Goal: Transaction & Acquisition: Purchase product/service

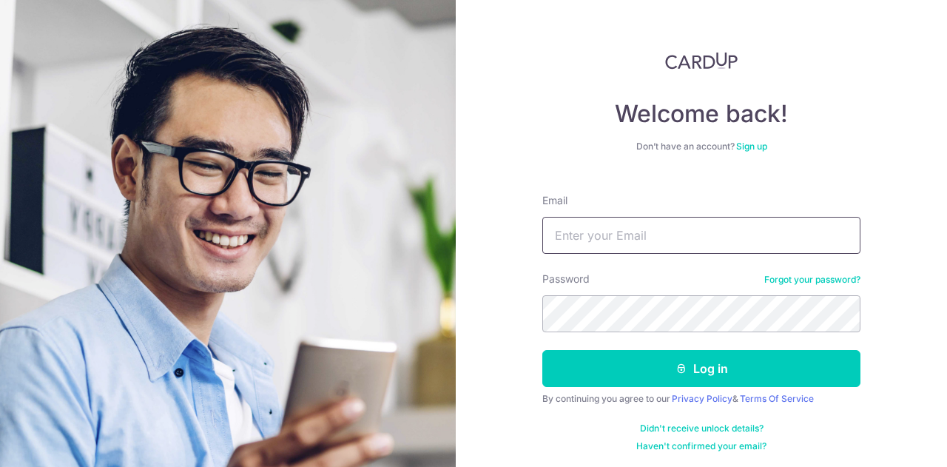
click at [709, 240] on input "Email" at bounding box center [701, 235] width 318 height 37
click at [626, 244] on input "Email" at bounding box center [701, 235] width 318 height 37
type input "[EMAIL_ADDRESS][DOMAIN_NAME]"
click at [542, 350] on button "Log in" at bounding box center [701, 368] width 318 height 37
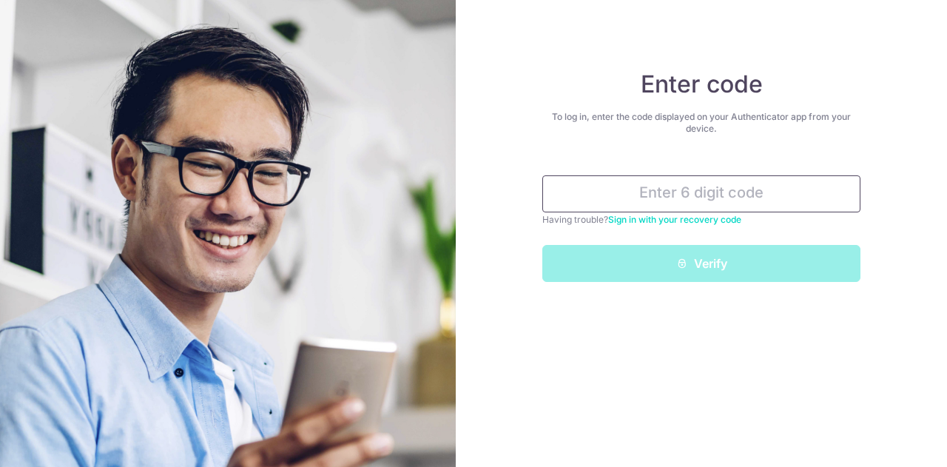
click at [743, 201] on input "text" at bounding box center [701, 193] width 318 height 37
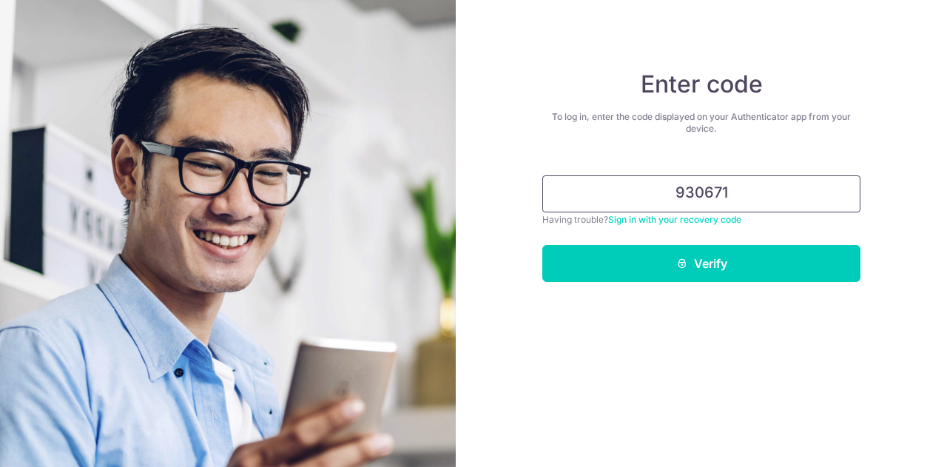
type input "930671"
click at [542, 245] on button "Verify" at bounding box center [701, 263] width 318 height 37
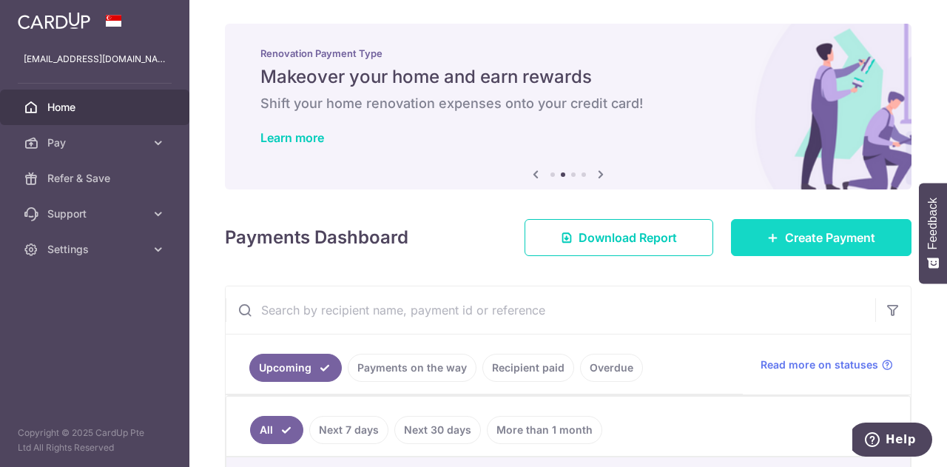
click at [790, 242] on span "Create Payment" at bounding box center [830, 238] width 90 height 18
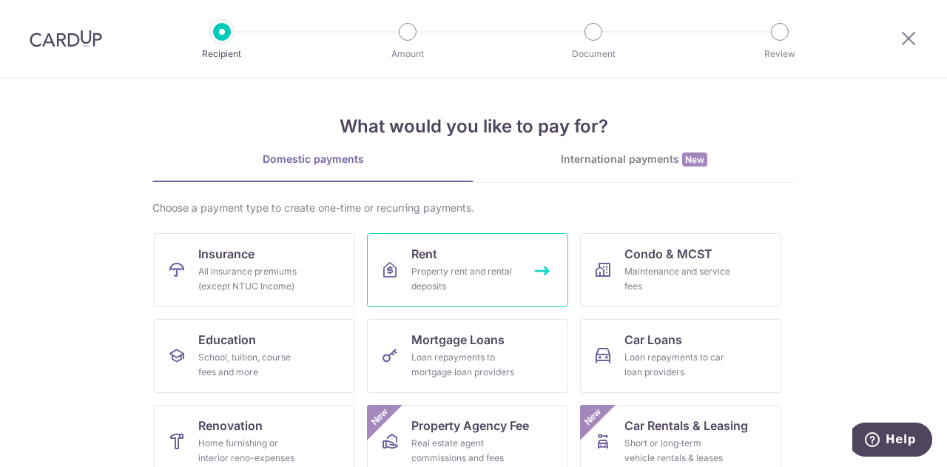
click at [436, 268] on div "Property rent and rental deposits" at bounding box center [464, 279] width 107 height 30
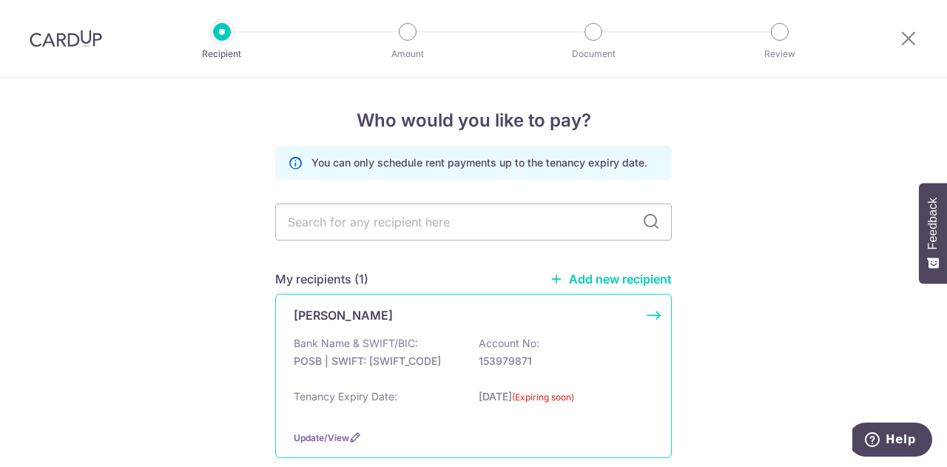
scroll to position [74, 0]
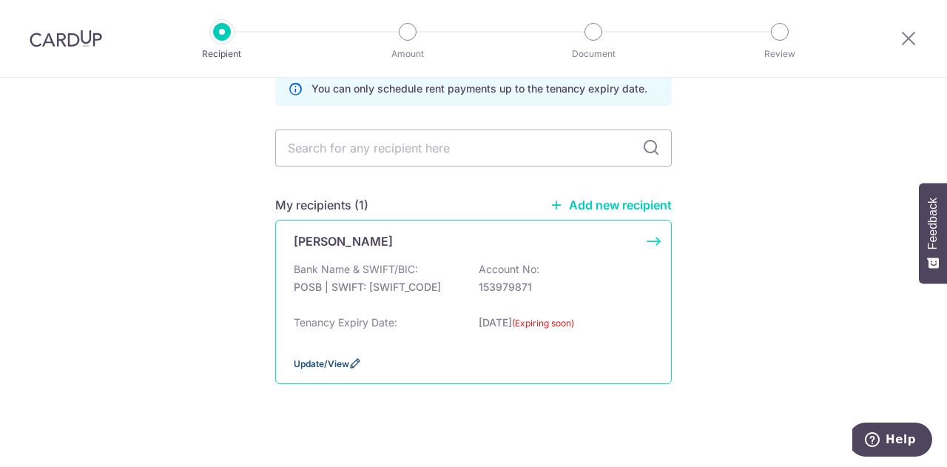
click at [328, 360] on span "Update/View" at bounding box center [321, 363] width 55 height 11
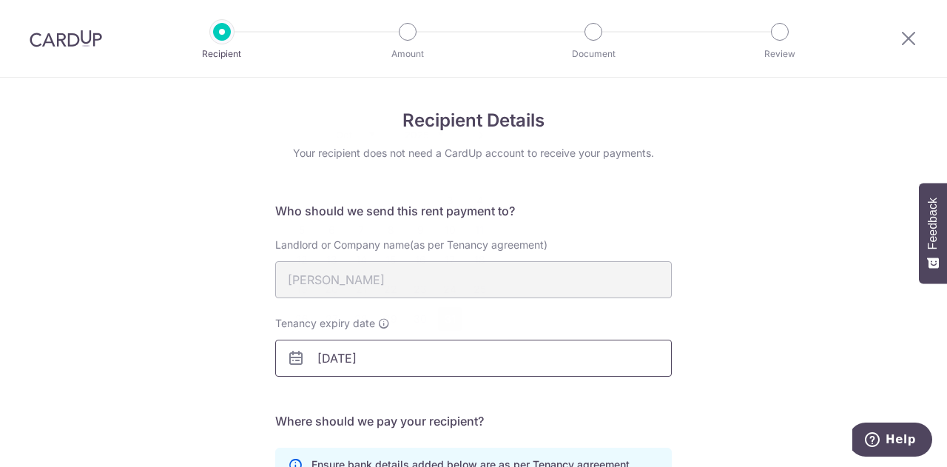
click at [357, 364] on input "31/10/2025" at bounding box center [473, 357] width 396 height 37
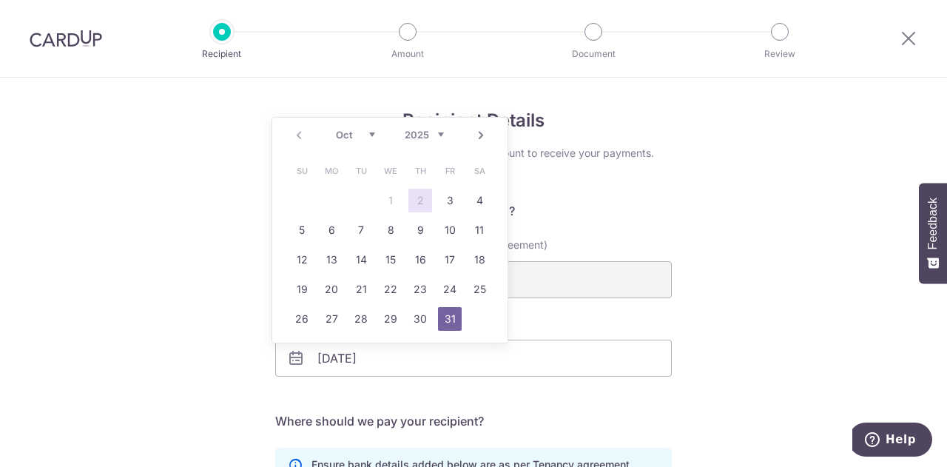
click at [479, 131] on link "Next" at bounding box center [481, 135] width 18 height 18
click at [480, 132] on link "Next" at bounding box center [481, 135] width 18 height 18
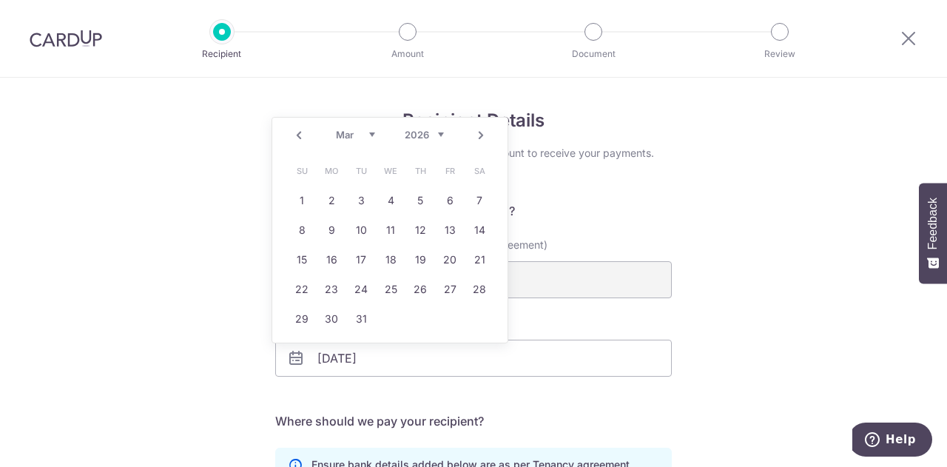
click at [480, 132] on link "Next" at bounding box center [481, 135] width 18 height 18
click at [481, 132] on link "Next" at bounding box center [481, 135] width 18 height 18
click at [362, 316] on link "30" at bounding box center [361, 319] width 24 height 24
type input "30/06/2026"
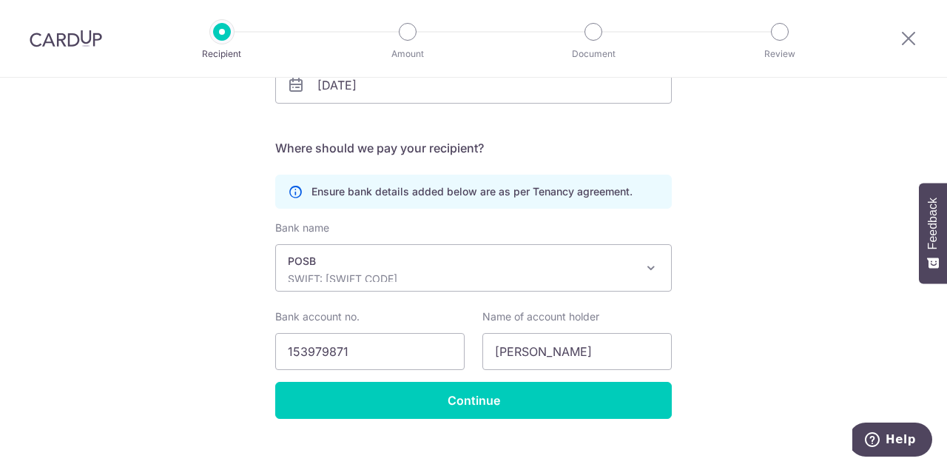
scroll to position [293, 0]
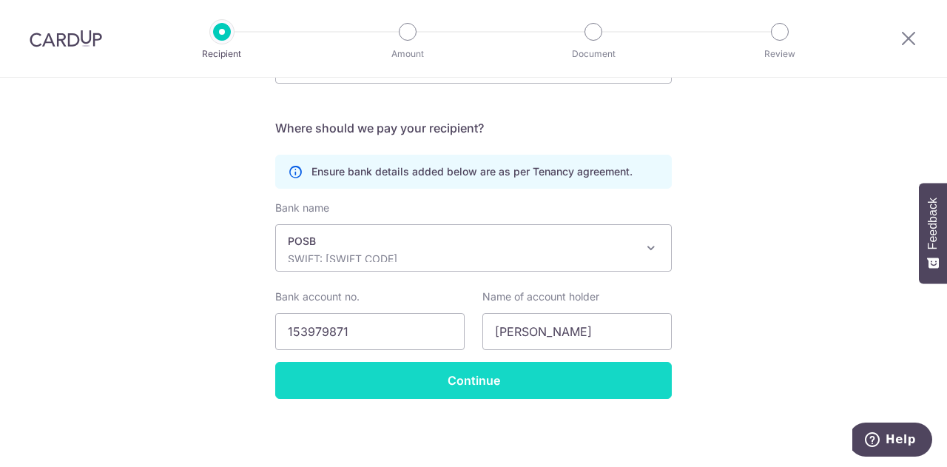
click at [637, 376] on input "Continue" at bounding box center [473, 380] width 396 height 37
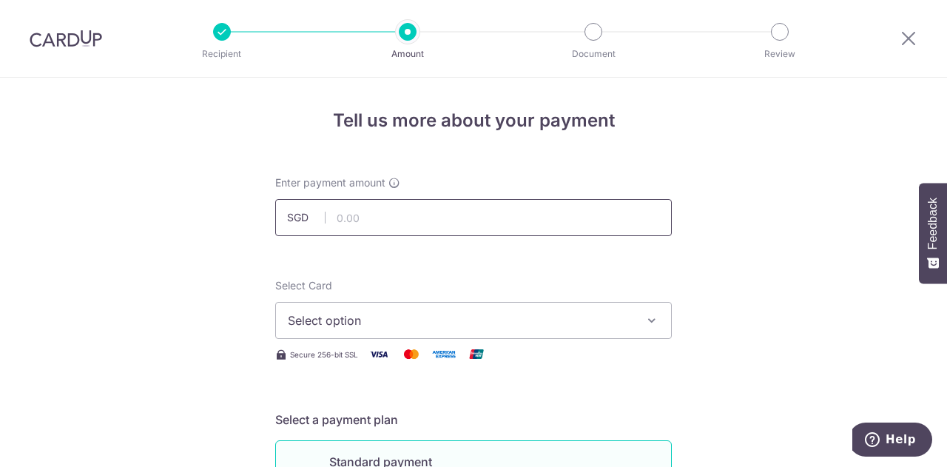
click at [438, 202] on input "text" at bounding box center [473, 217] width 396 height 37
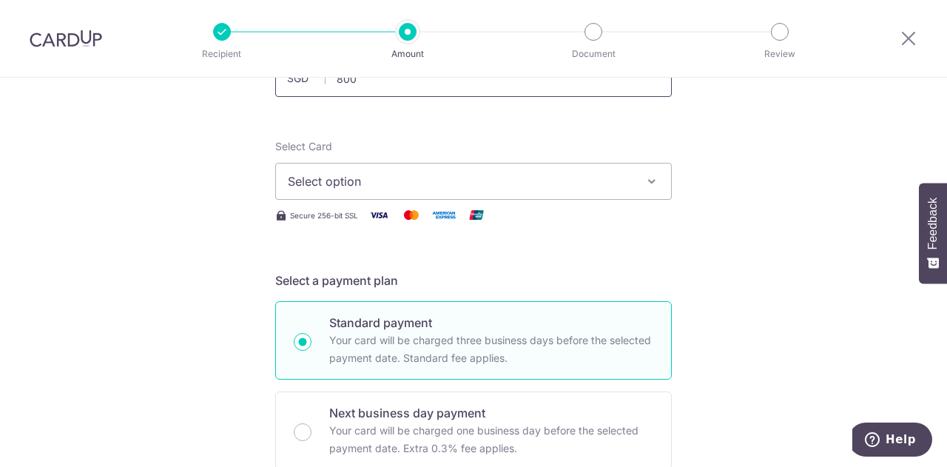
scroll to position [58, 0]
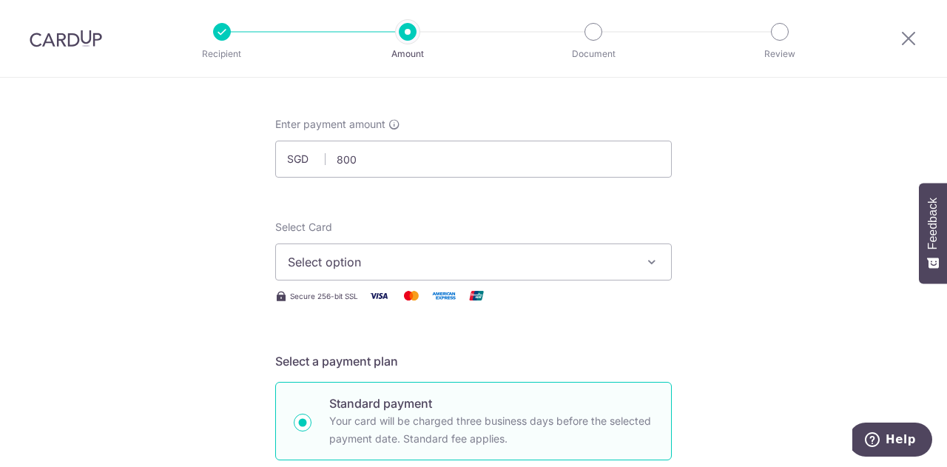
type input "800.00"
click at [500, 257] on span "Select option" at bounding box center [460, 262] width 345 height 18
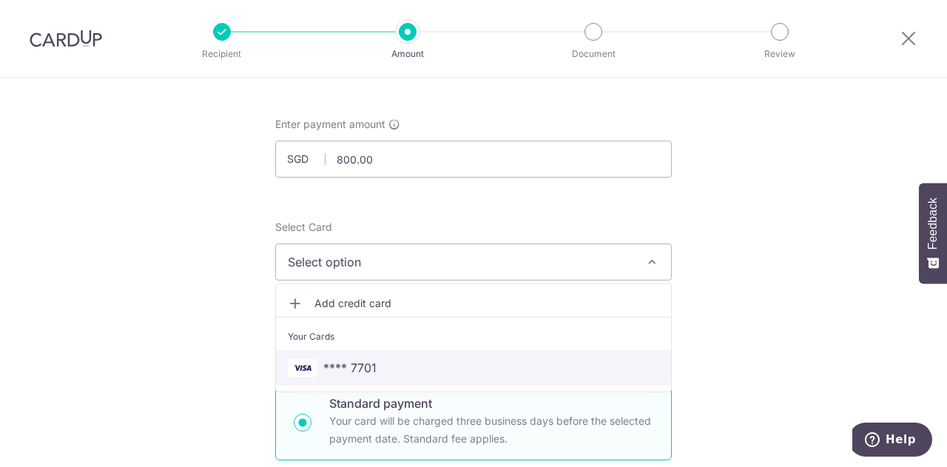
drag, startPoint x: 451, startPoint y: 371, endPoint x: 457, endPoint y: 362, distance: 10.1
click at [451, 371] on span "**** 7701" at bounding box center [473, 368] width 371 height 18
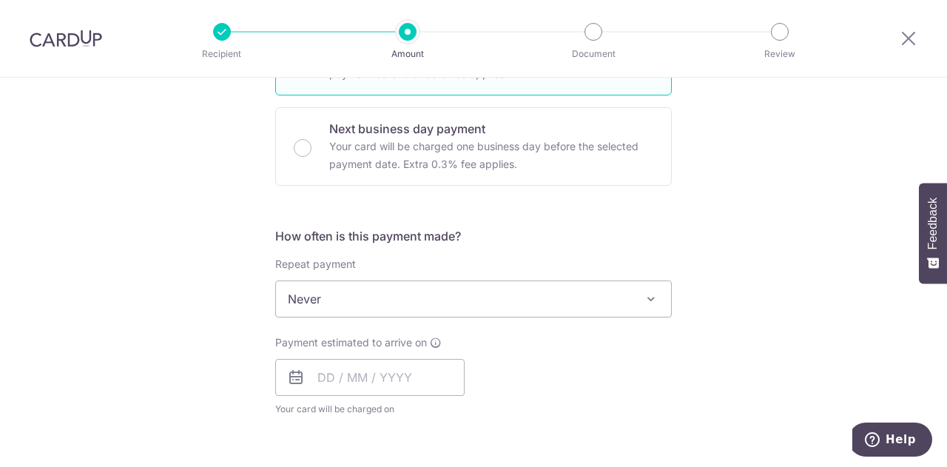
scroll to position [444, 0]
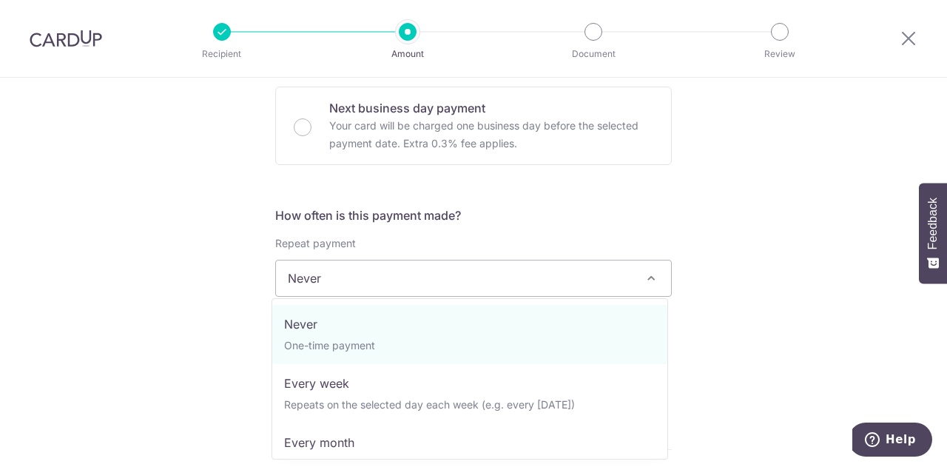
click at [609, 274] on span "Never" at bounding box center [473, 278] width 395 height 36
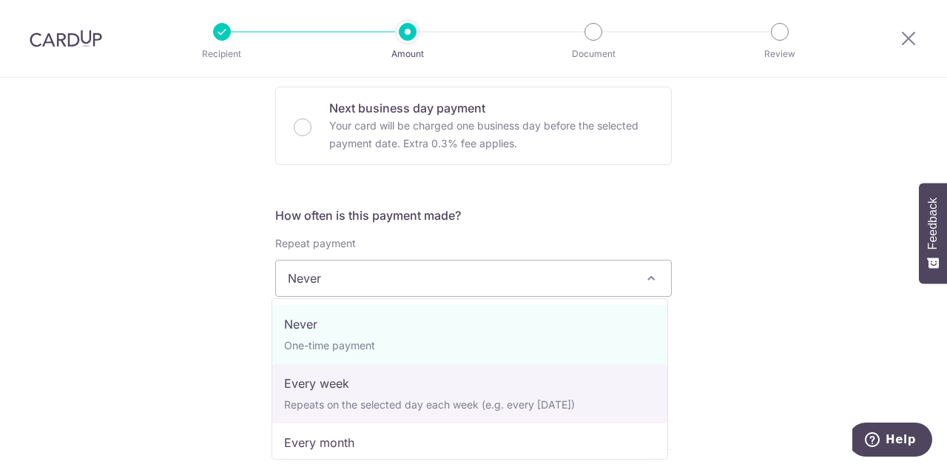
scroll to position [74, 0]
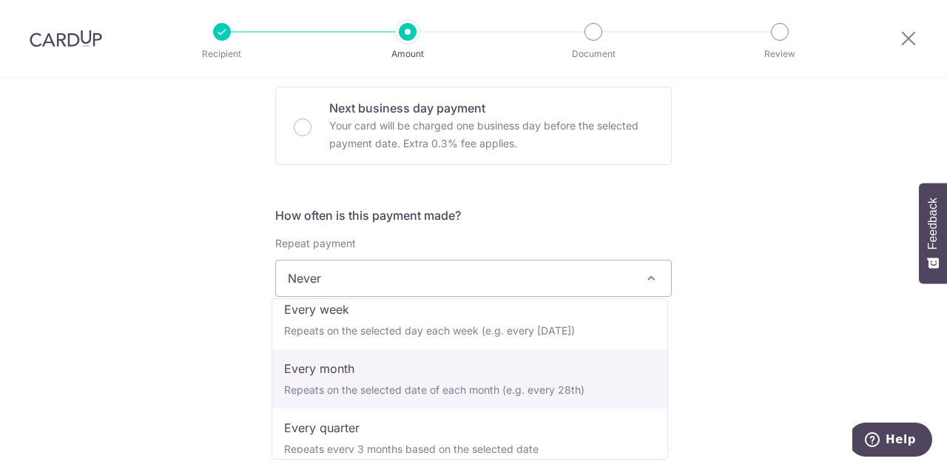
select select "3"
type input "30/06/2026"
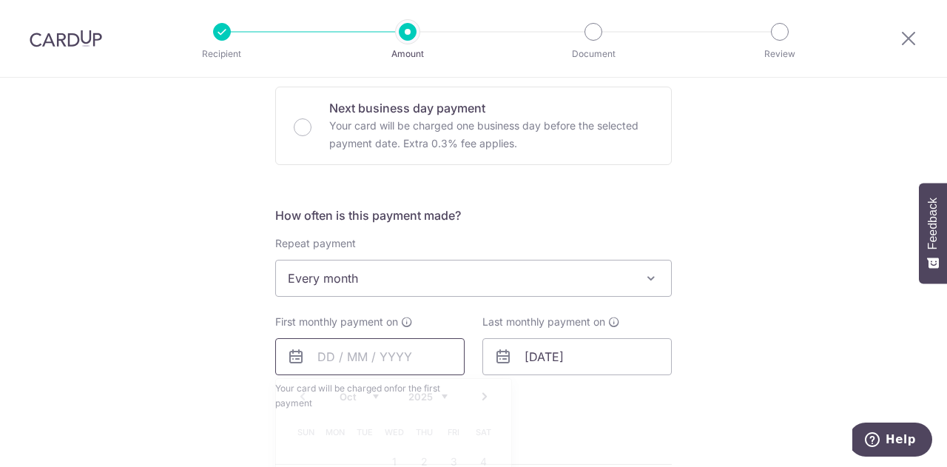
click at [385, 352] on input "text" at bounding box center [369, 356] width 189 height 37
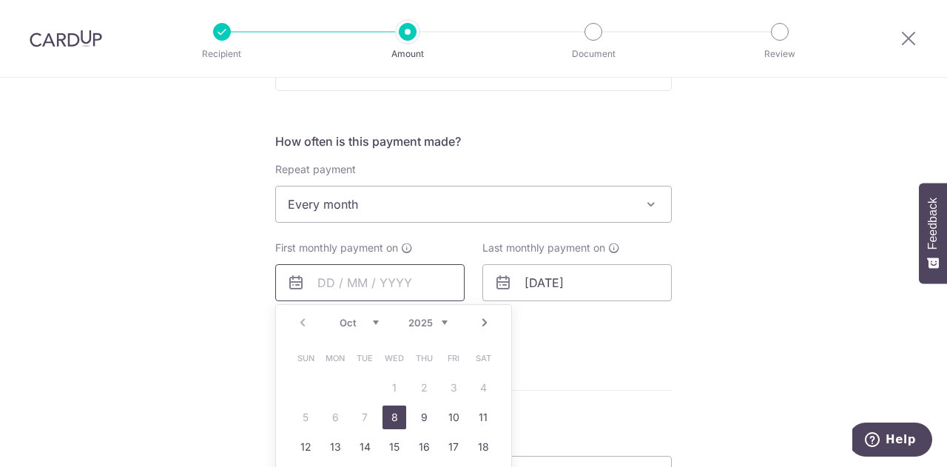
scroll to position [592, 0]
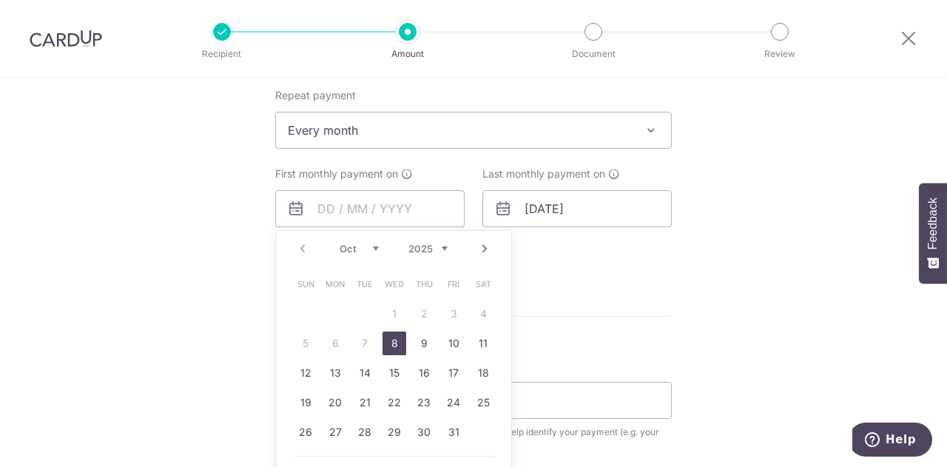
click at [484, 247] on link "Next" at bounding box center [485, 249] width 18 height 18
click at [478, 305] on link "1" at bounding box center [483, 314] width 24 height 24
type input "[DATE]"
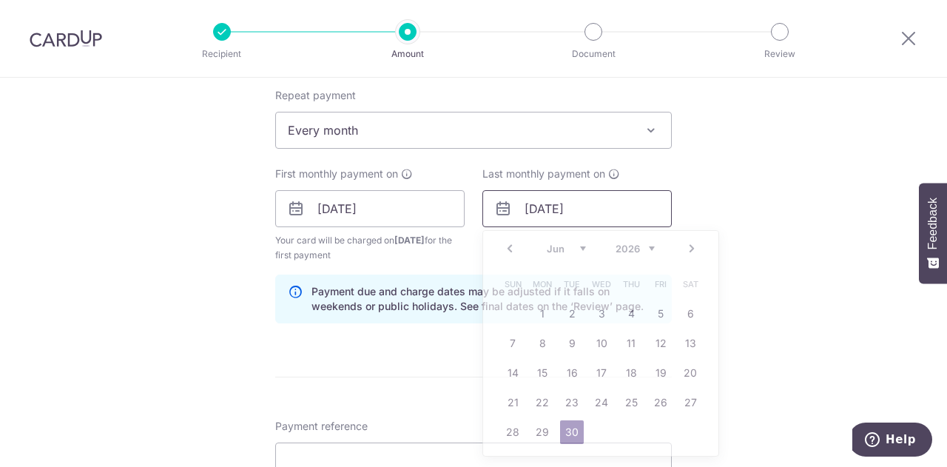
click at [612, 209] on input "30/06/2026" at bounding box center [576, 208] width 189 height 37
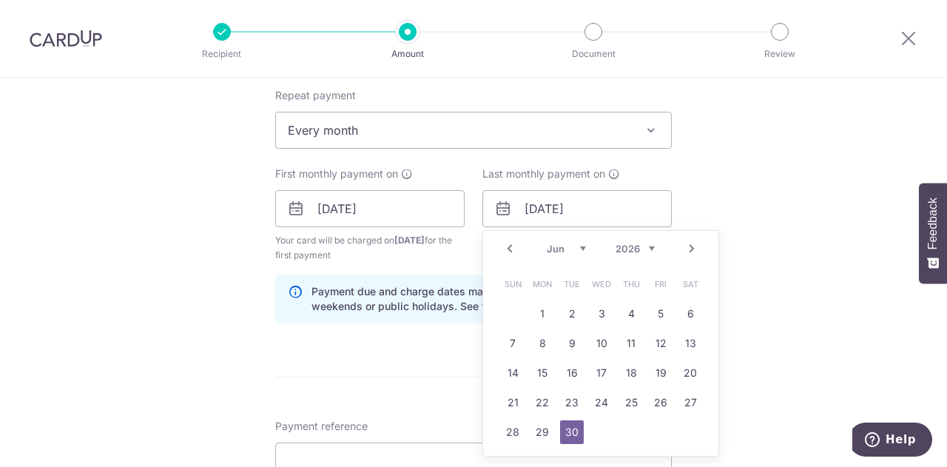
click at [504, 248] on link "Prev" at bounding box center [510, 249] width 18 height 18
click at [591, 314] on link "1" at bounding box center [601, 314] width 24 height 24
type input "01/04/2026"
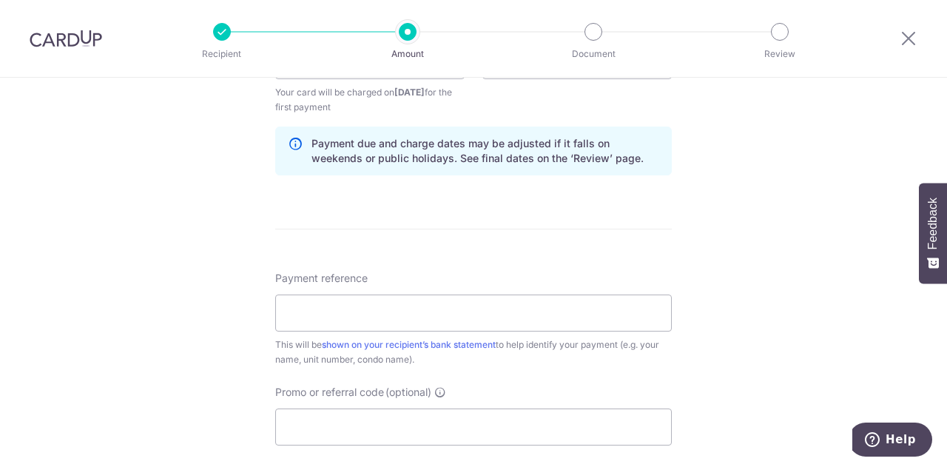
scroll to position [814, 0]
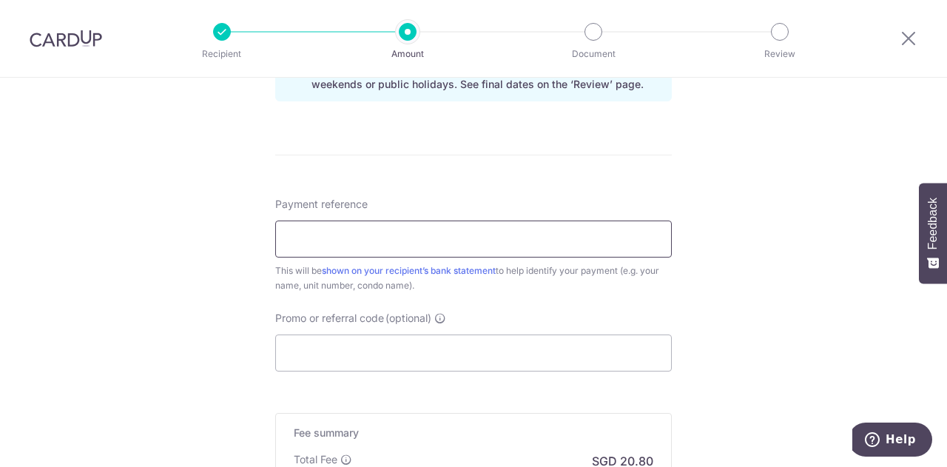
click at [398, 237] on input "Payment reference" at bounding box center [473, 238] width 396 height 37
type input "R"
click at [428, 339] on input "Promo or referral code (optional)" at bounding box center [473, 352] width 396 height 37
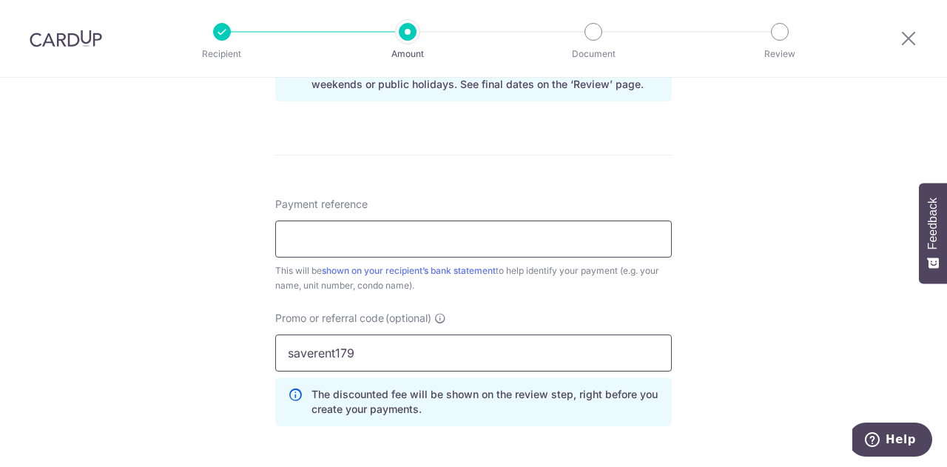
type input "saverent179"
click at [510, 237] on input "Payment reference" at bounding box center [473, 238] width 396 height 37
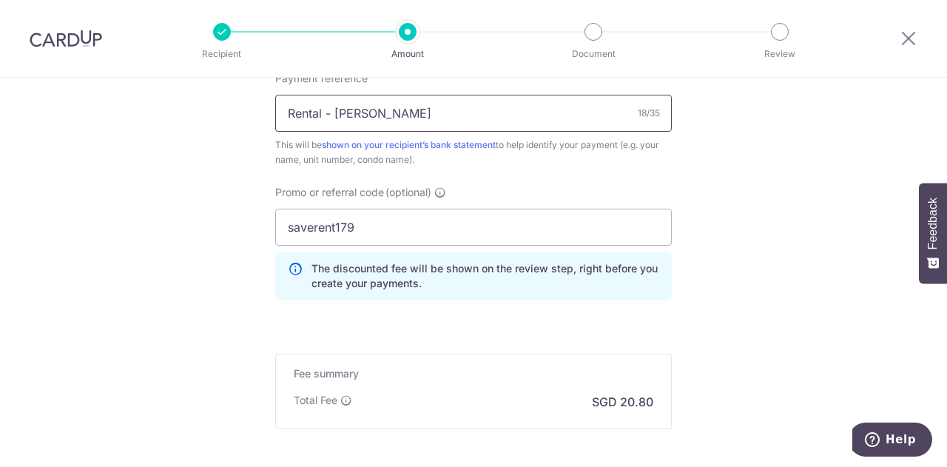
scroll to position [1013, 0]
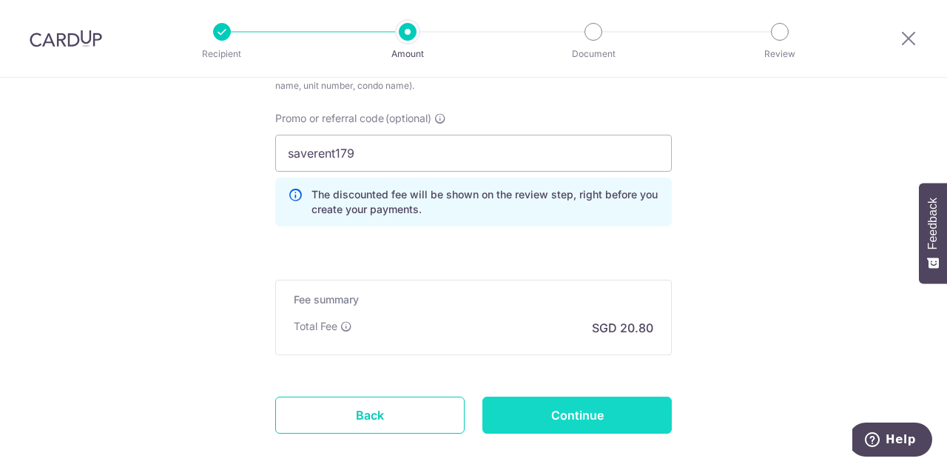
type input "Rental - [PERSON_NAME]"
click at [555, 413] on input "Continue" at bounding box center [576, 414] width 189 height 37
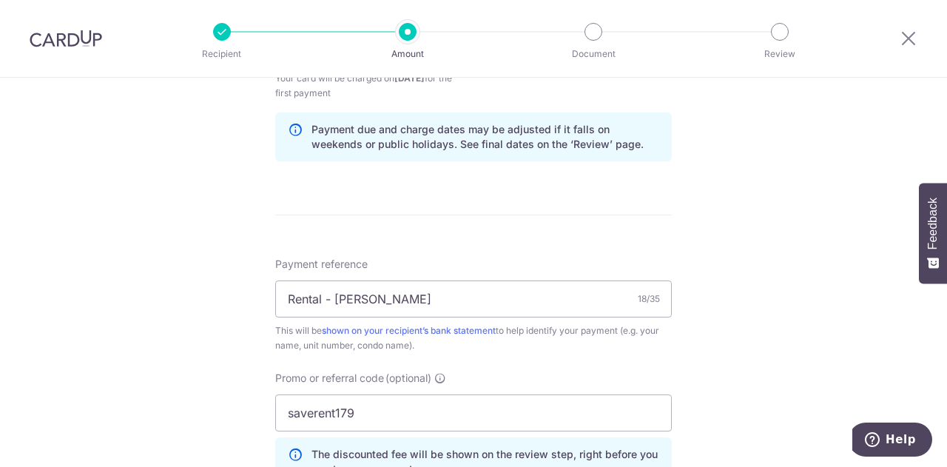
scroll to position [717, 0]
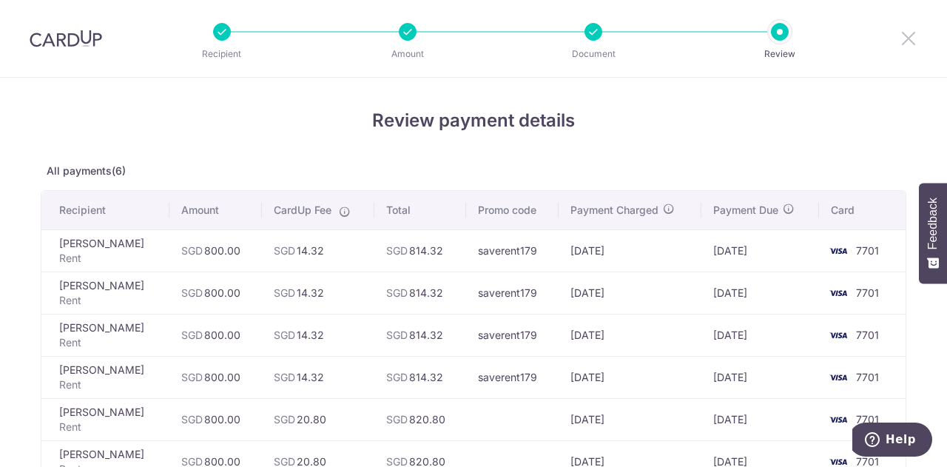
click at [909, 42] on icon at bounding box center [908, 38] width 18 height 18
click at [778, 31] on div at bounding box center [780, 32] width 18 height 18
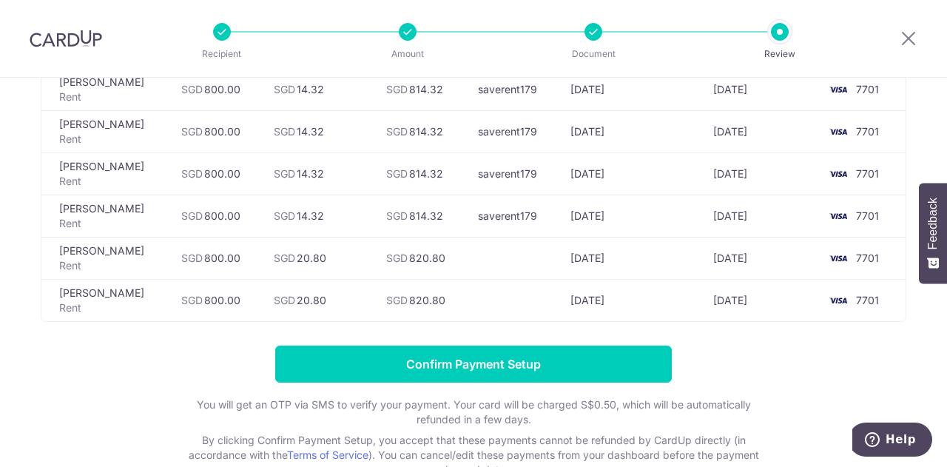
scroll to position [108, 0]
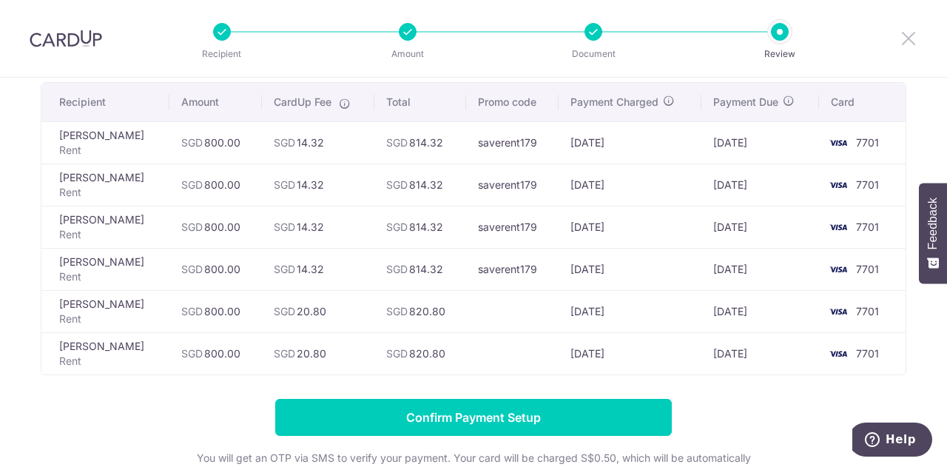
click at [904, 36] on icon at bounding box center [908, 38] width 18 height 18
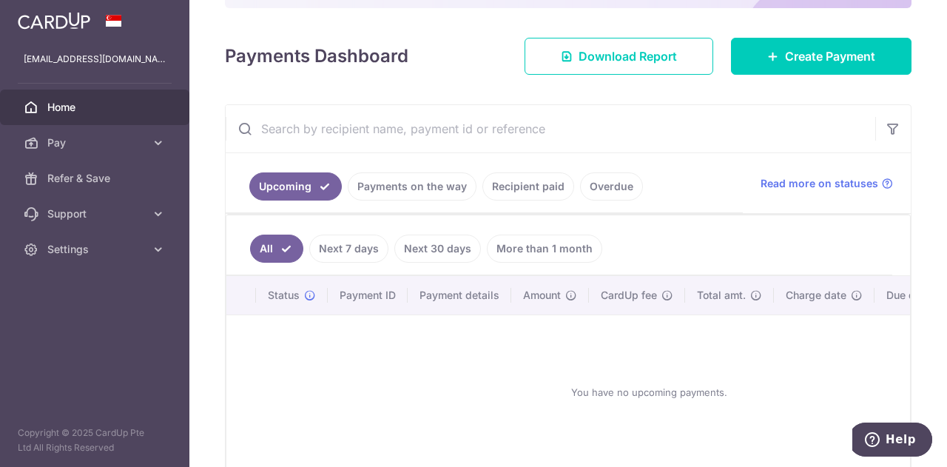
scroll to position [74, 0]
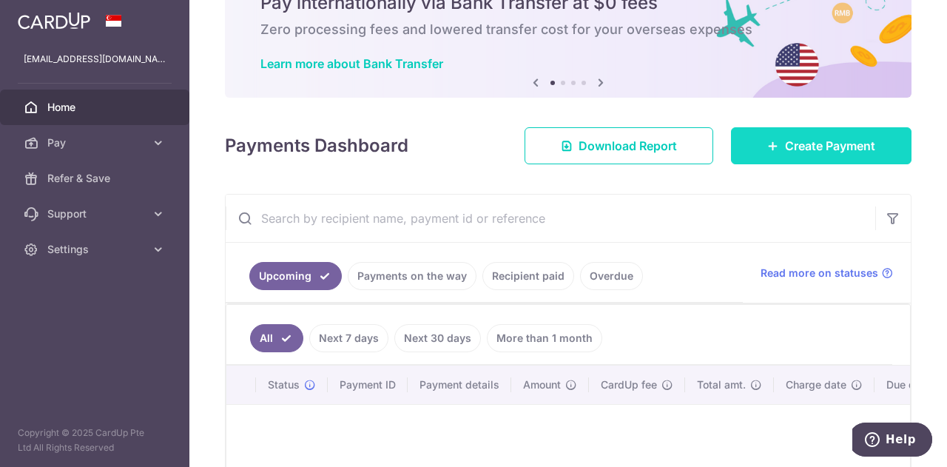
click at [791, 135] on link "Create Payment" at bounding box center [821, 145] width 180 height 37
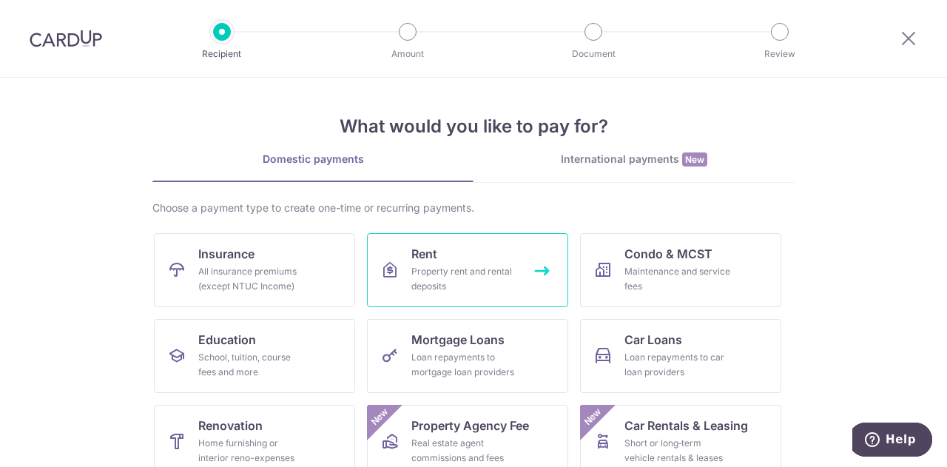
click at [425, 261] on span "Rent" at bounding box center [424, 254] width 26 height 18
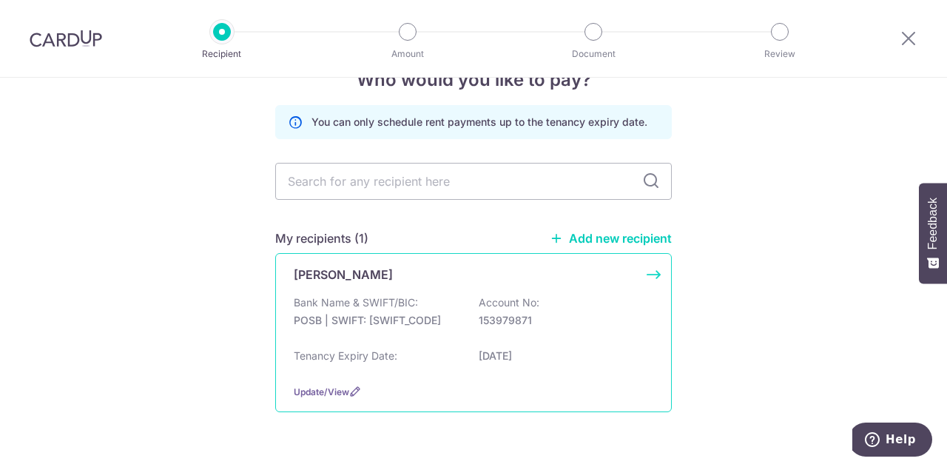
scroll to position [74, 0]
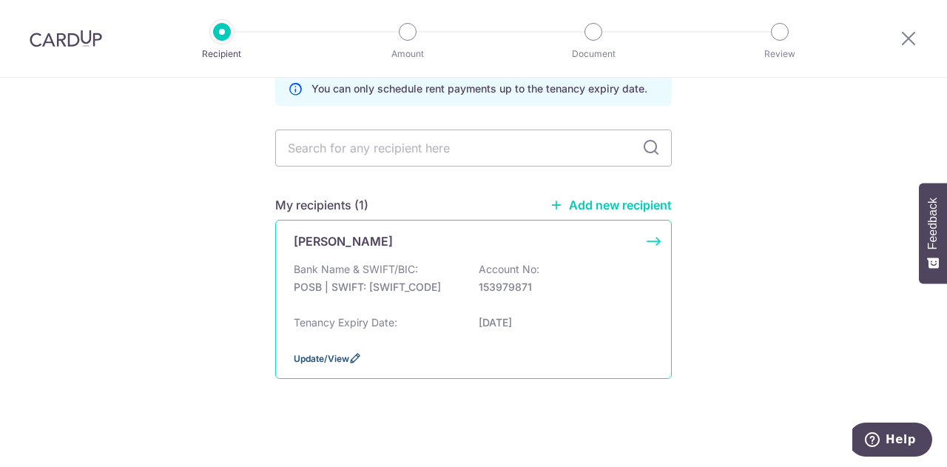
click at [340, 359] on span "Update/View" at bounding box center [321, 358] width 55 height 11
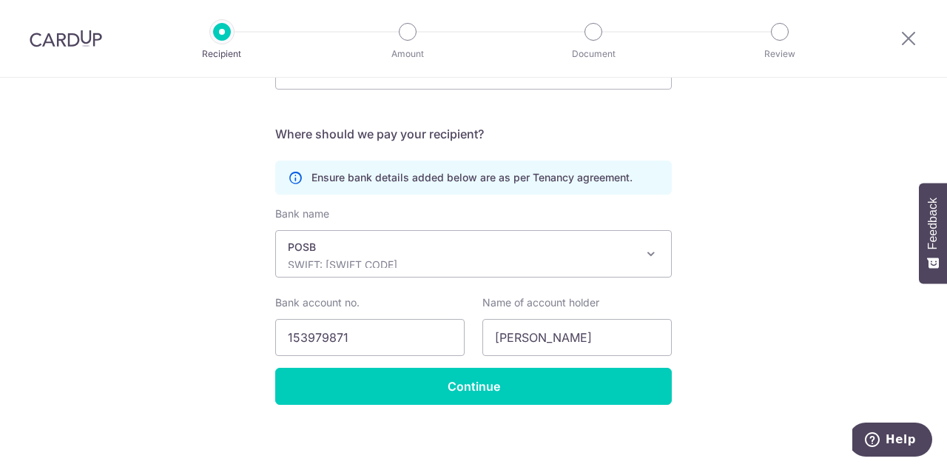
scroll to position [293, 0]
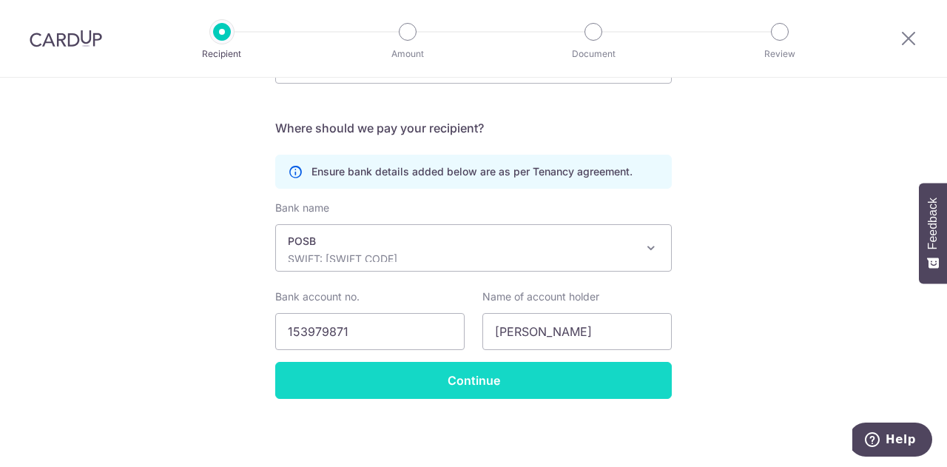
click at [423, 382] on input "Continue" at bounding box center [473, 380] width 396 height 37
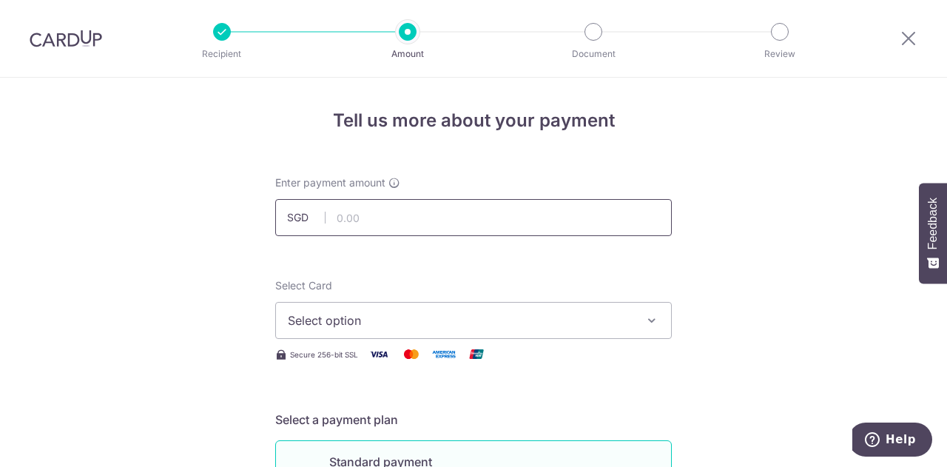
click at [405, 217] on input "text" at bounding box center [473, 217] width 396 height 37
type input "800.00"
click at [391, 326] on span "Select option" at bounding box center [460, 320] width 345 height 18
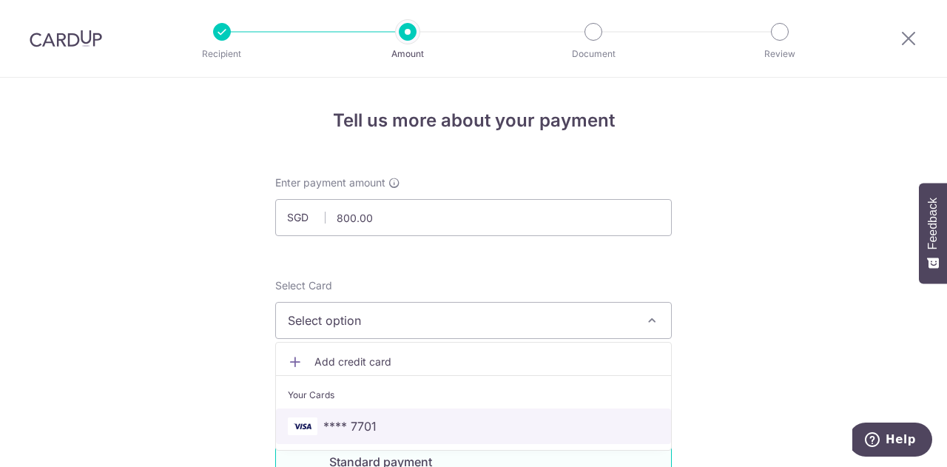
click at [387, 425] on span "**** 7701" at bounding box center [473, 426] width 371 height 18
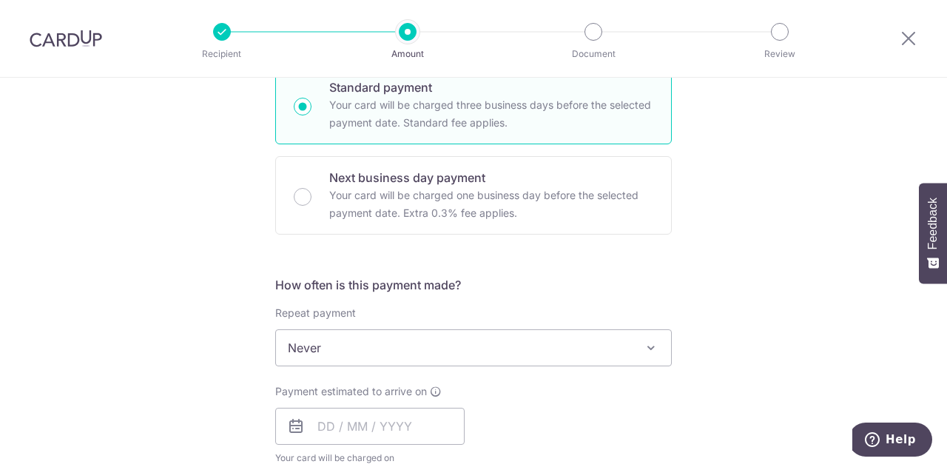
scroll to position [444, 0]
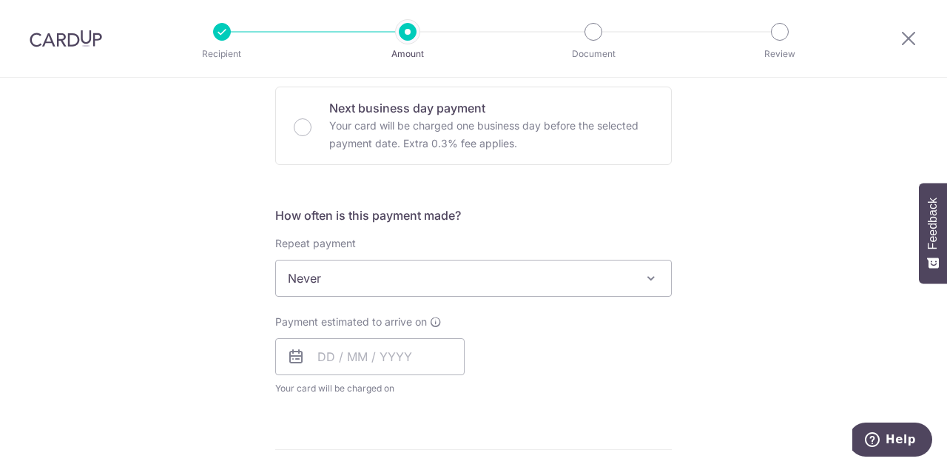
click at [402, 280] on span "Never" at bounding box center [473, 278] width 395 height 36
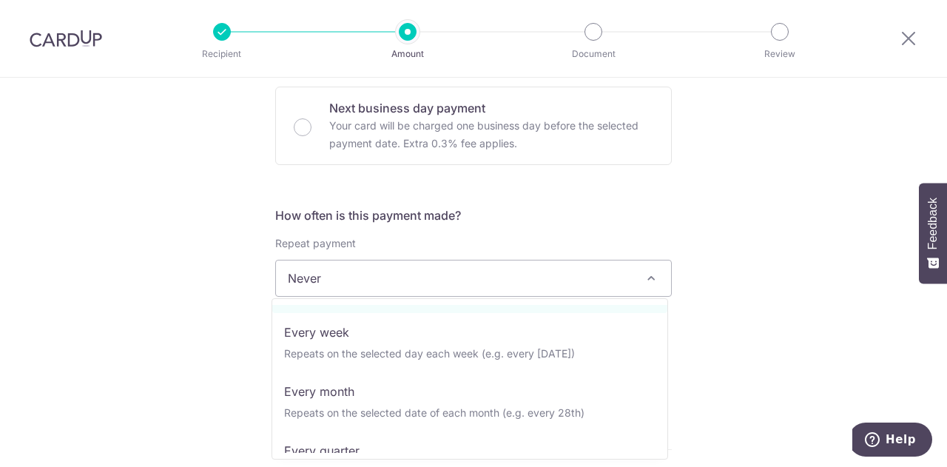
scroll to position [74, 0]
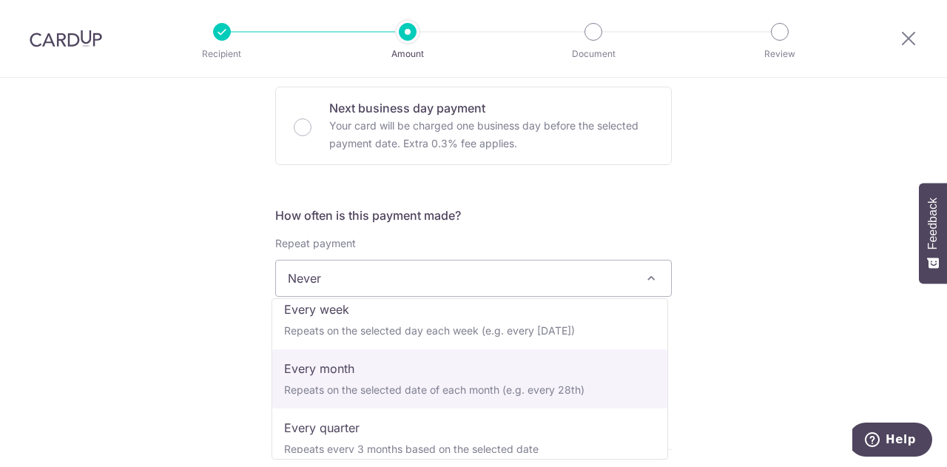
select select "3"
type input "30/06/2026"
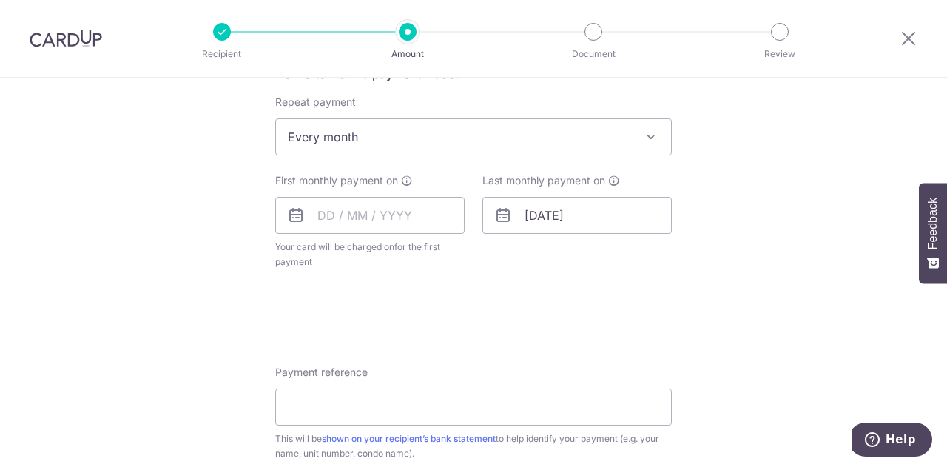
scroll to position [592, 0]
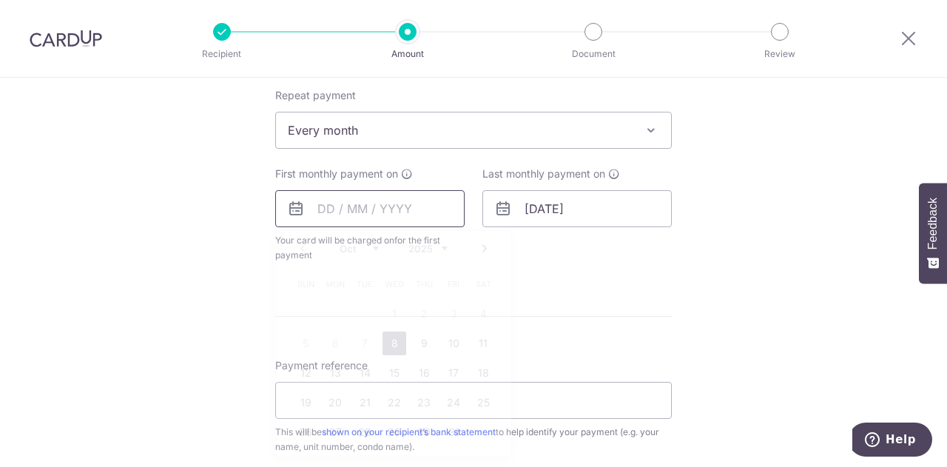
click at [426, 208] on input "text" at bounding box center [369, 208] width 189 height 37
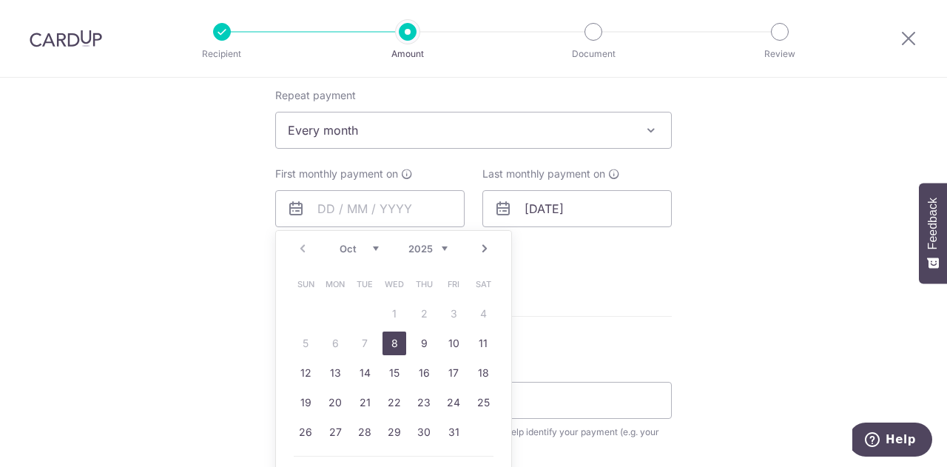
click at [704, 280] on div "Tell us more about your payment Enter payment amount SGD 800.00 800.00 Select C…" at bounding box center [473, 162] width 947 height 1353
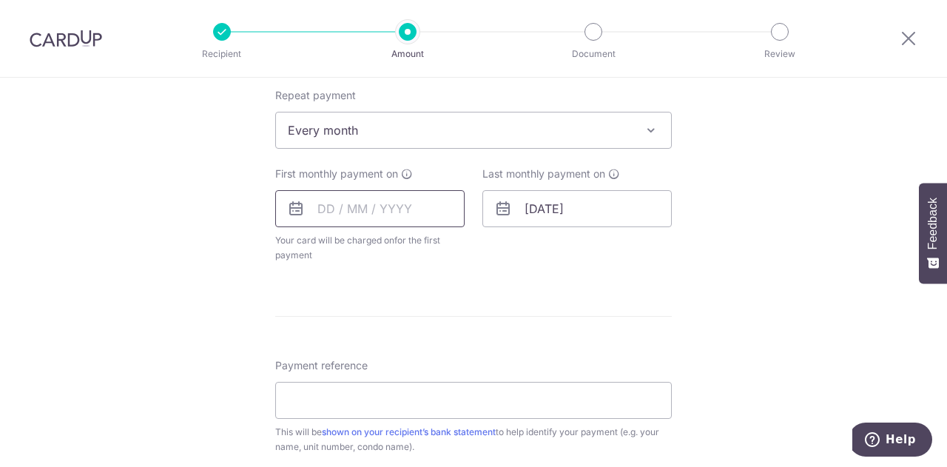
click at [444, 211] on input "text" at bounding box center [369, 208] width 189 height 37
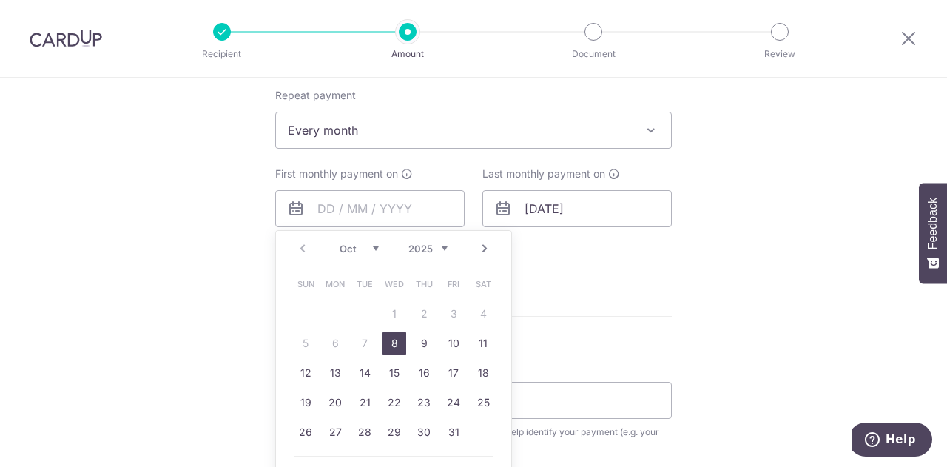
click at [478, 249] on link "Next" at bounding box center [485, 249] width 18 height 18
click at [474, 308] on link "1" at bounding box center [483, 314] width 24 height 24
type input "[DATE]"
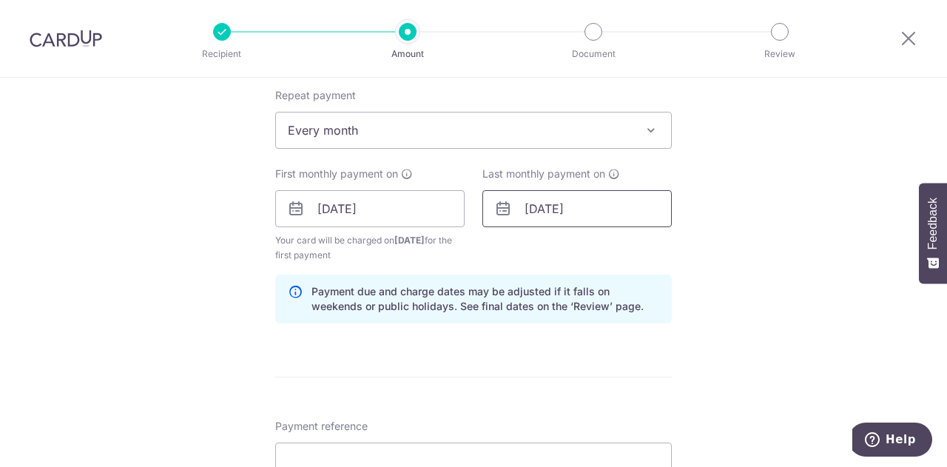
click at [562, 209] on input "30/06/2026" at bounding box center [576, 208] width 189 height 37
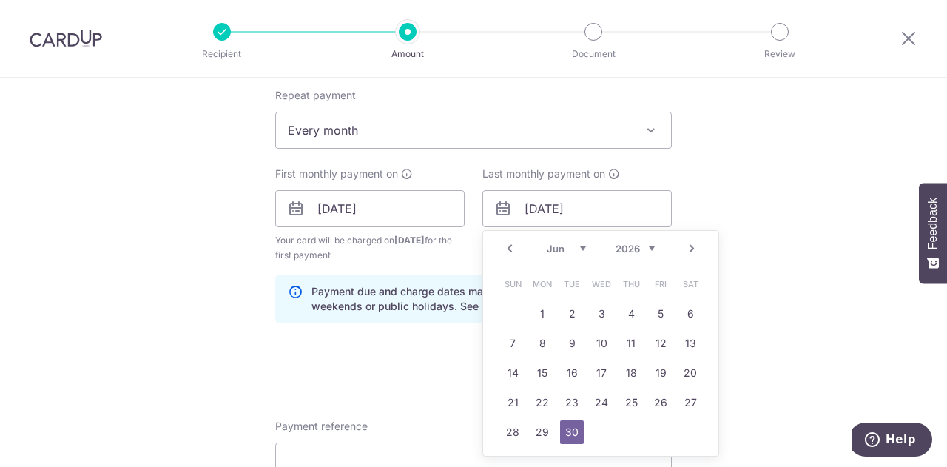
click at [686, 246] on link "Next" at bounding box center [692, 249] width 18 height 18
click at [686, 245] on link "Next" at bounding box center [692, 249] width 18 height 18
click at [503, 246] on link "Prev" at bounding box center [510, 249] width 18 height 18
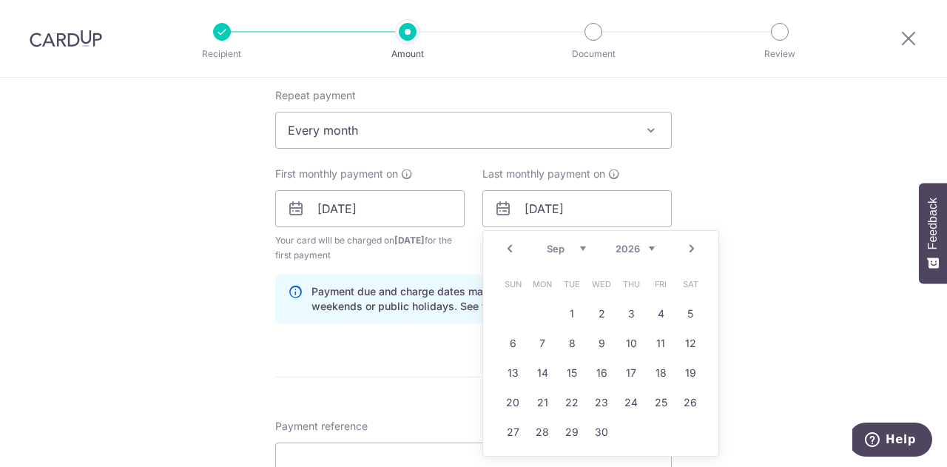
click at [502, 246] on link "Prev" at bounding box center [510, 249] width 18 height 18
click at [502, 245] on link "Prev" at bounding box center [510, 249] width 18 height 18
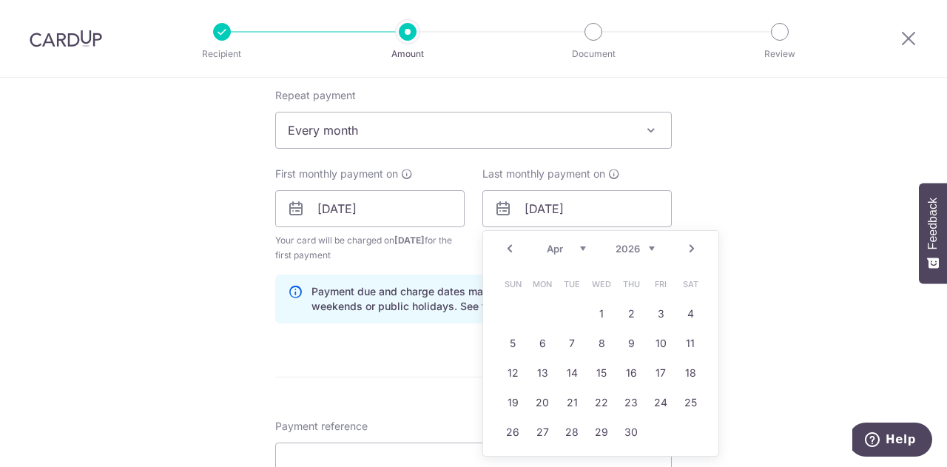
click at [502, 245] on link "Prev" at bounding box center [510, 249] width 18 height 18
click at [510, 305] on link "1" at bounding box center [513, 314] width 24 height 24
type input "[DATE]"
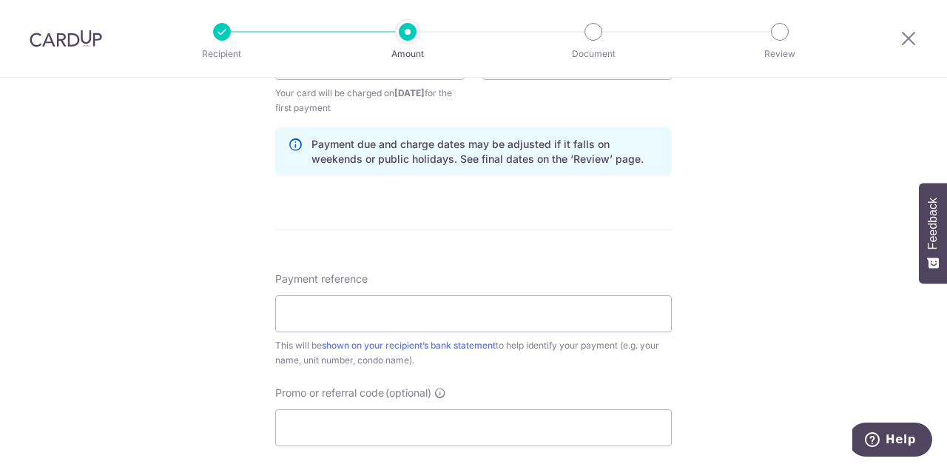
scroll to position [888, 0]
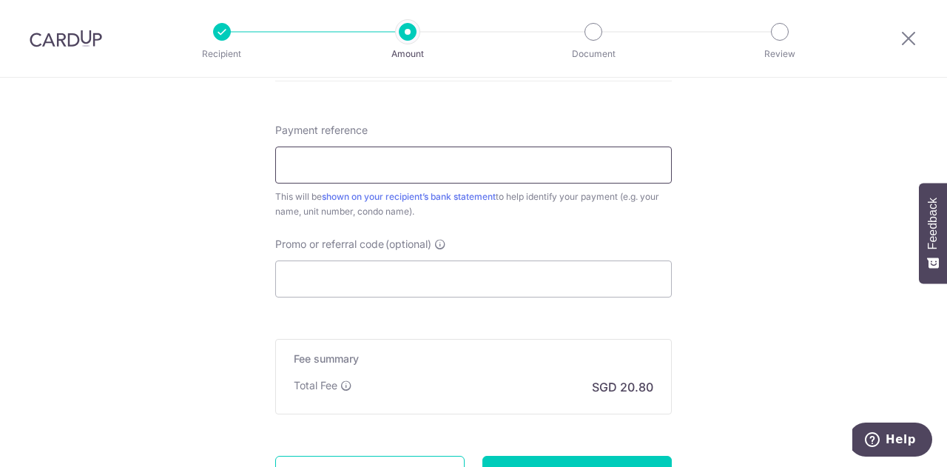
click at [538, 178] on input "Payment reference" at bounding box center [473, 164] width 396 height 37
type input "Rental - [PERSON_NAME]"
click at [370, 279] on input "Promo or referral code (optional)" at bounding box center [473, 278] width 396 height 37
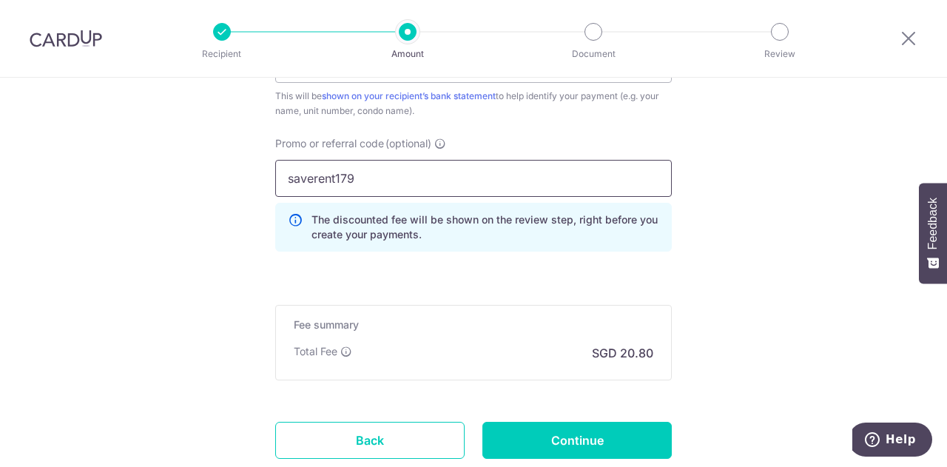
scroll to position [1087, 0]
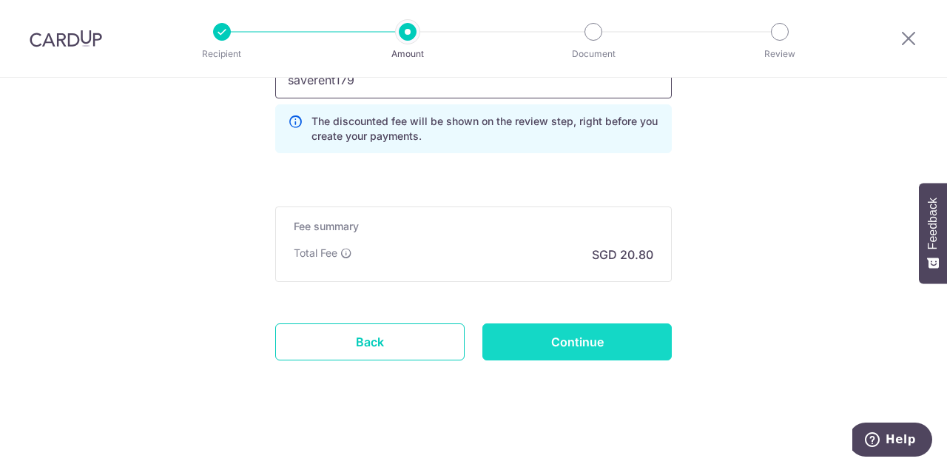
type input "saverent179"
click at [559, 337] on input "Continue" at bounding box center [576, 341] width 189 height 37
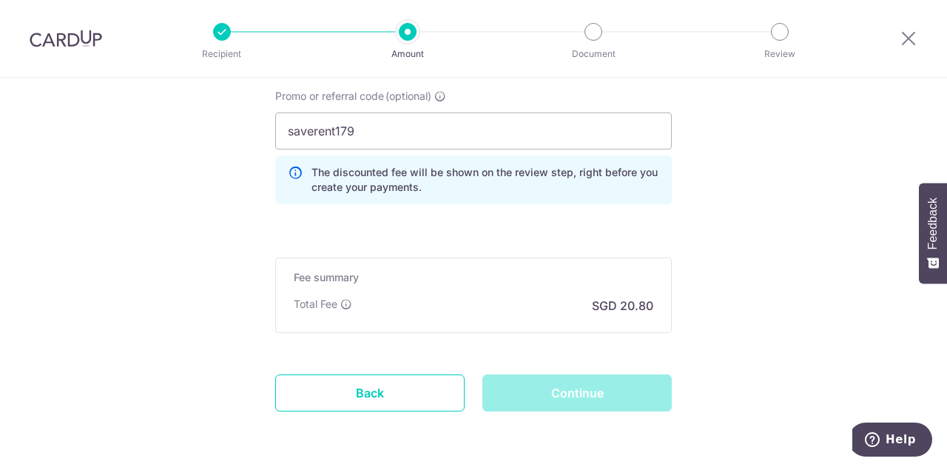
scroll to position [1013, 0]
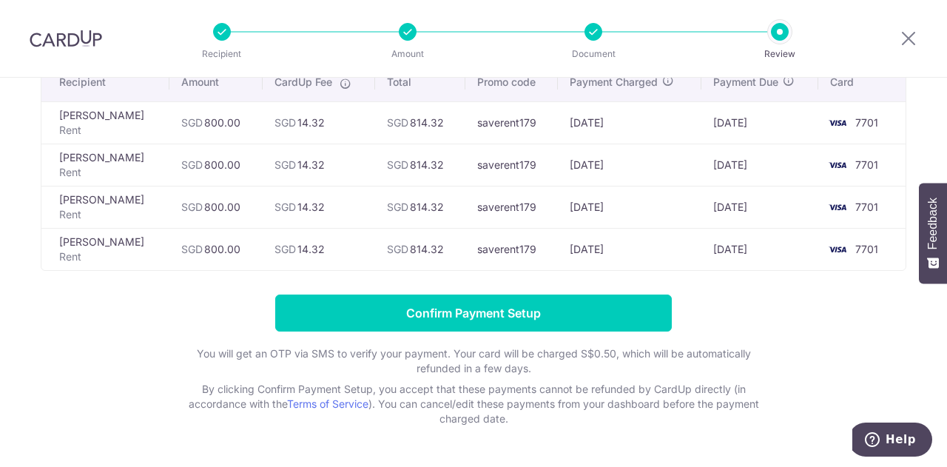
scroll to position [172, 0]
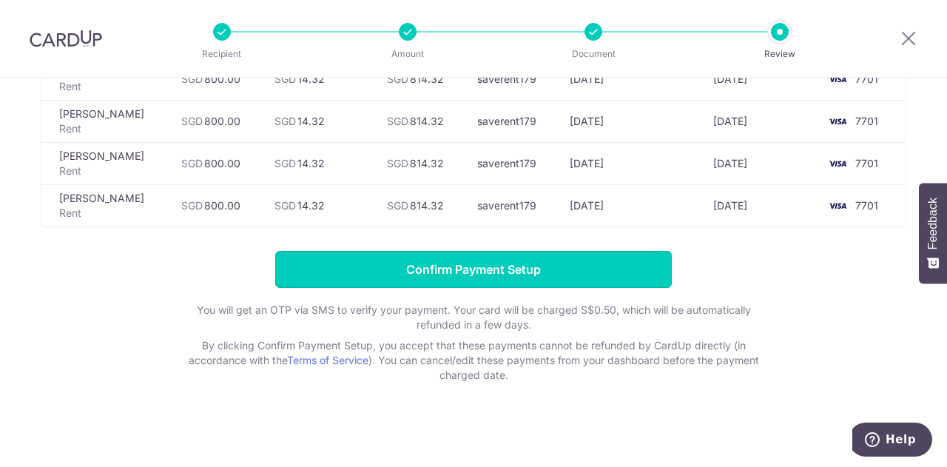
click at [531, 273] on input "Confirm Payment Setup" at bounding box center [473, 269] width 396 height 37
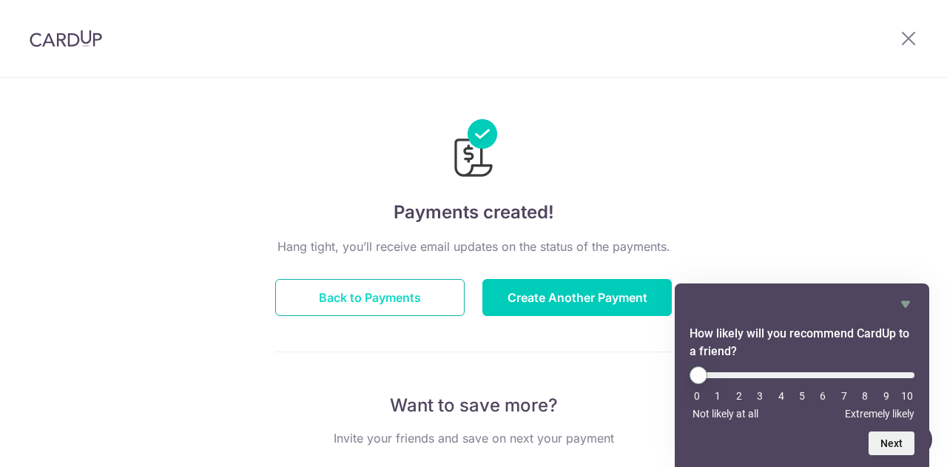
click at [334, 295] on button "Back to Payments" at bounding box center [369, 297] width 189 height 37
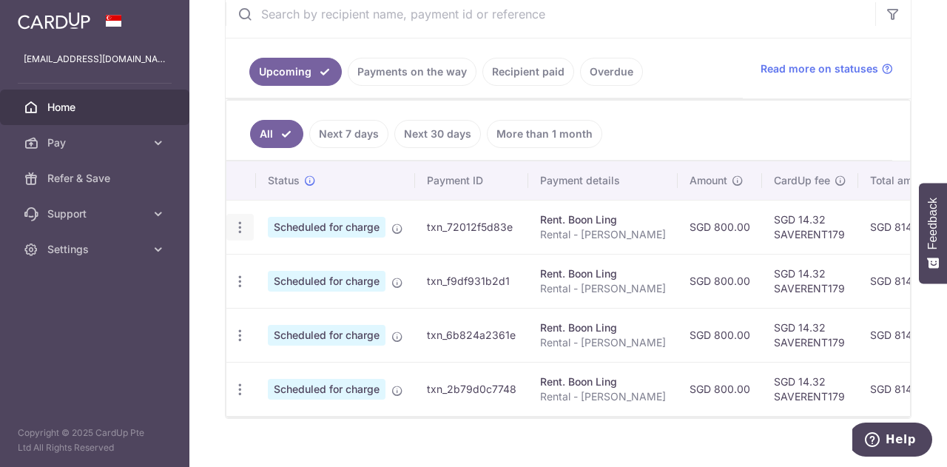
click at [243, 227] on icon "button" at bounding box center [240, 228] width 16 height 16
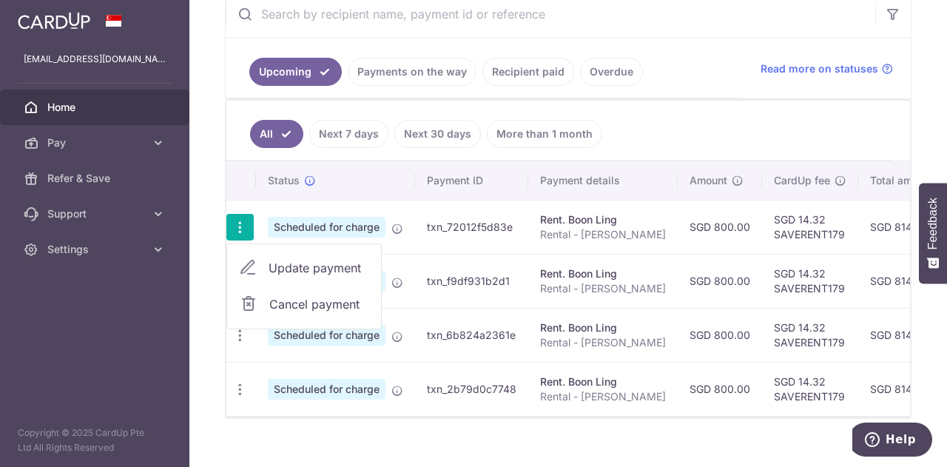
click at [202, 191] on div "× Pause Schedule Pause all future payments in this series Pause just this one p…" at bounding box center [567, 233] width 757 height 467
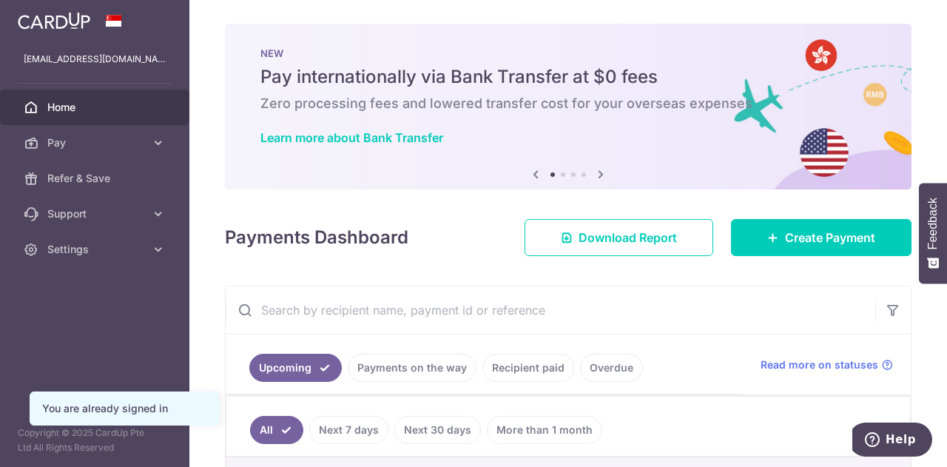
click at [597, 173] on icon at bounding box center [601, 174] width 18 height 18
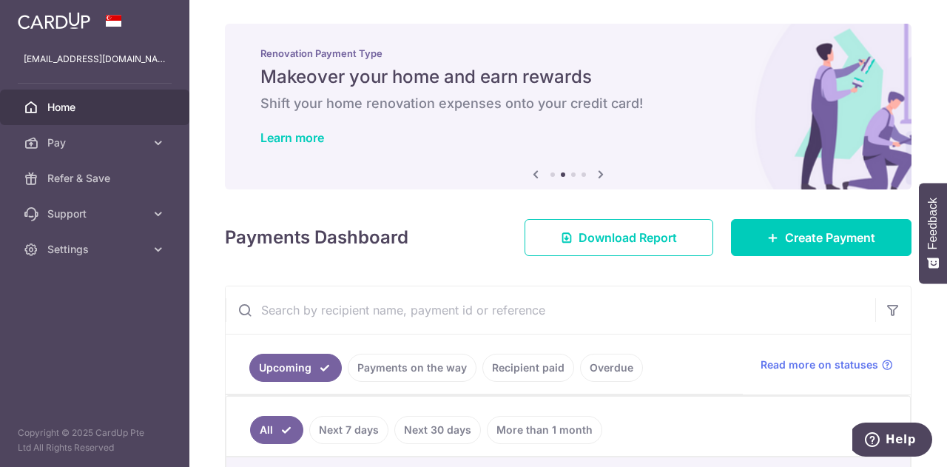
click at [597, 173] on icon at bounding box center [601, 174] width 18 height 18
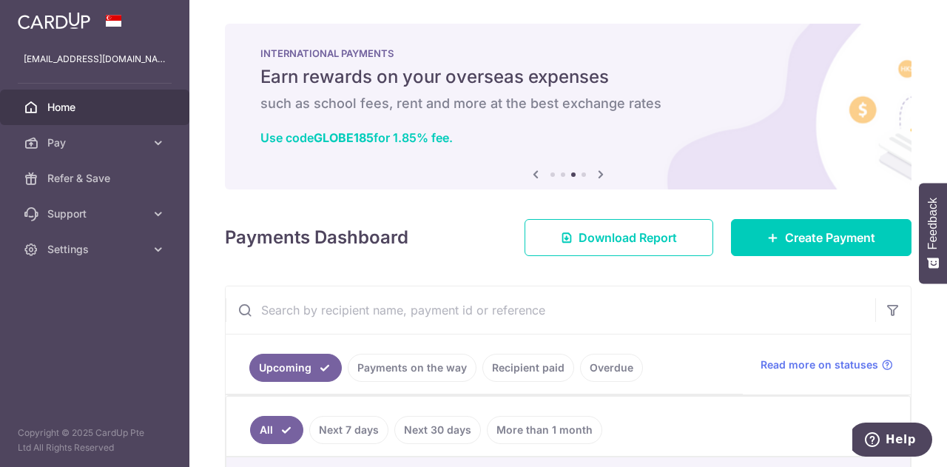
click at [597, 173] on icon at bounding box center [601, 174] width 18 height 18
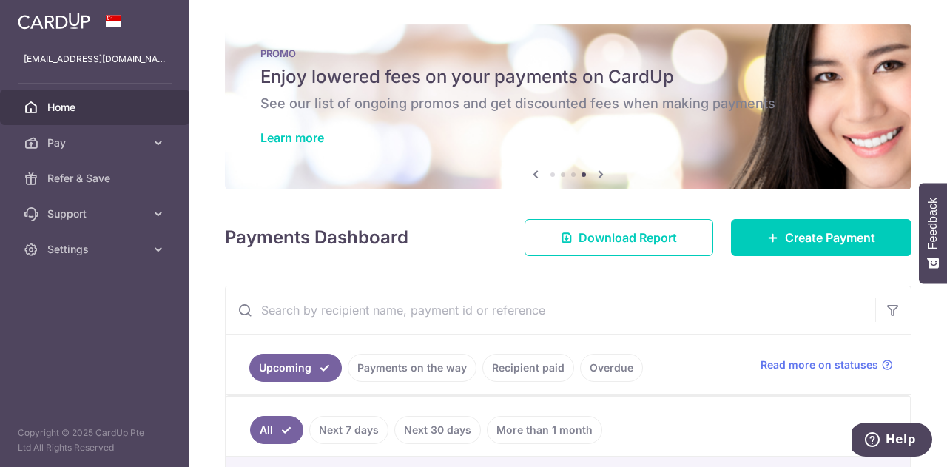
click at [597, 173] on icon at bounding box center [601, 174] width 18 height 18
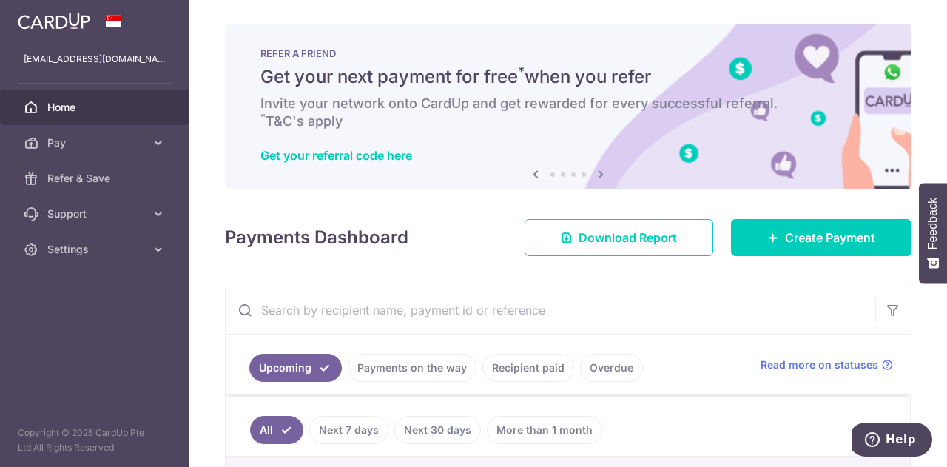
click at [597, 173] on icon at bounding box center [601, 174] width 18 height 18
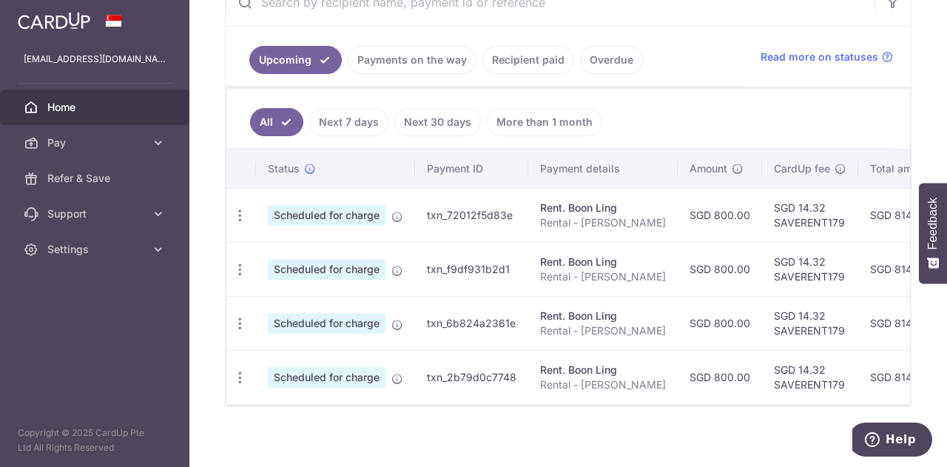
scroll to position [319, 0]
